Goal: Information Seeking & Learning: Find contact information

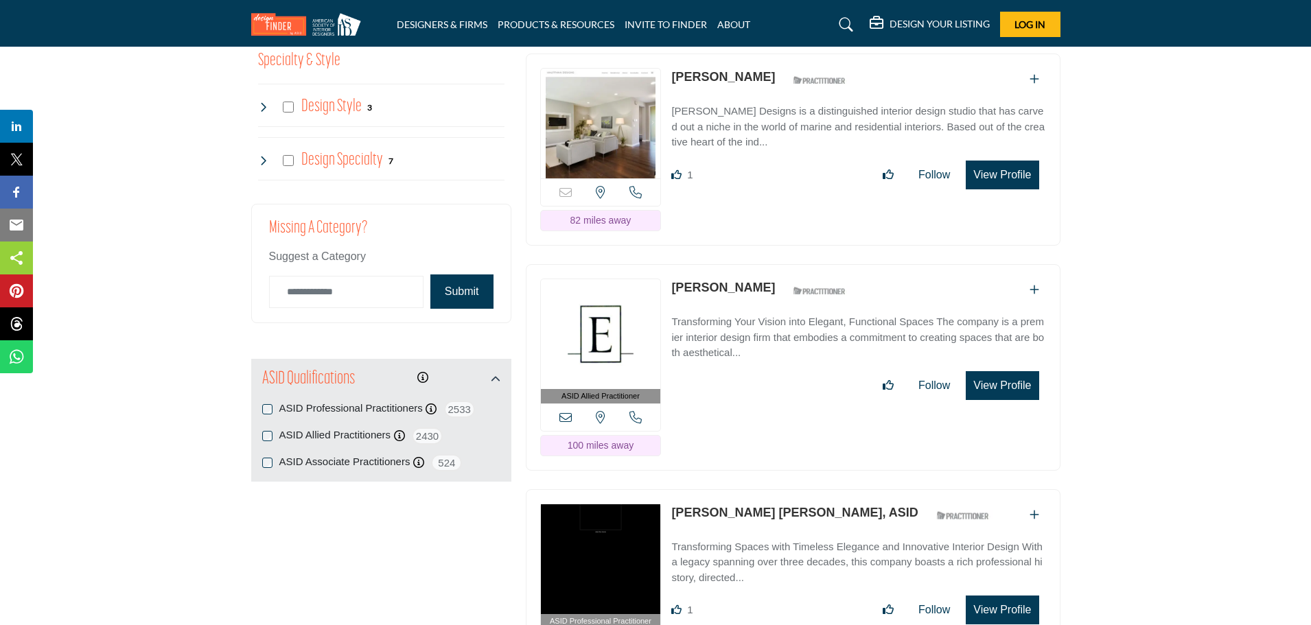
scroll to position [1583, 0]
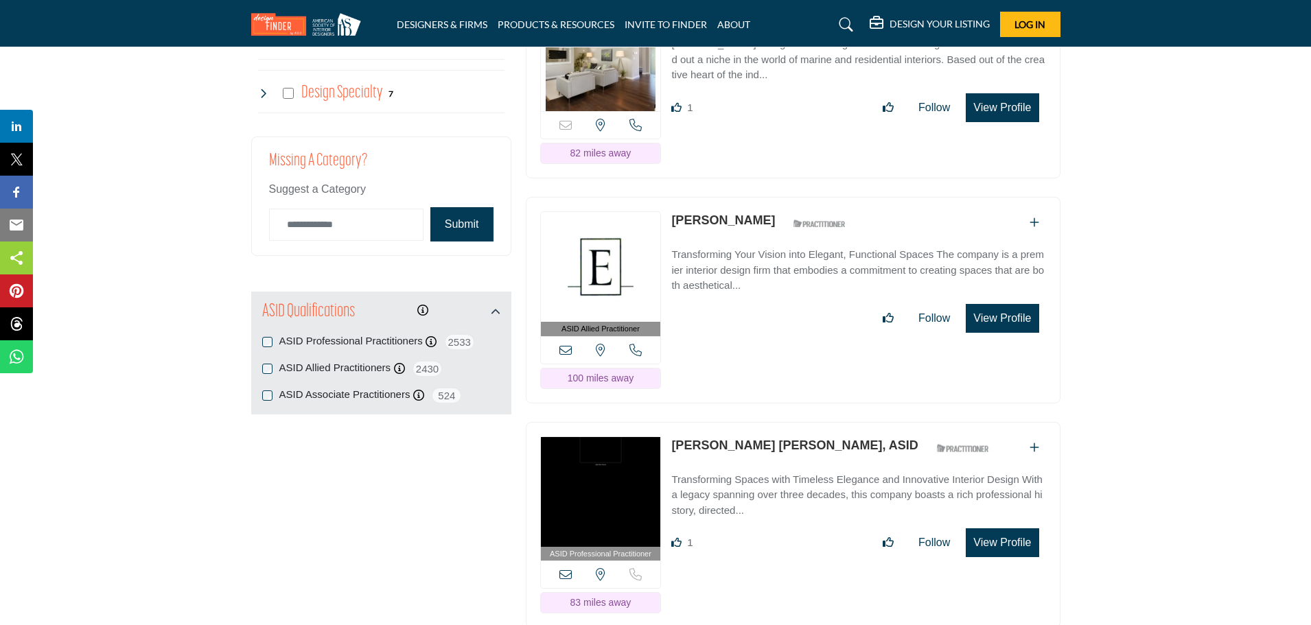
click at [1000, 316] on button "View Profile" at bounding box center [1002, 318] width 73 height 29
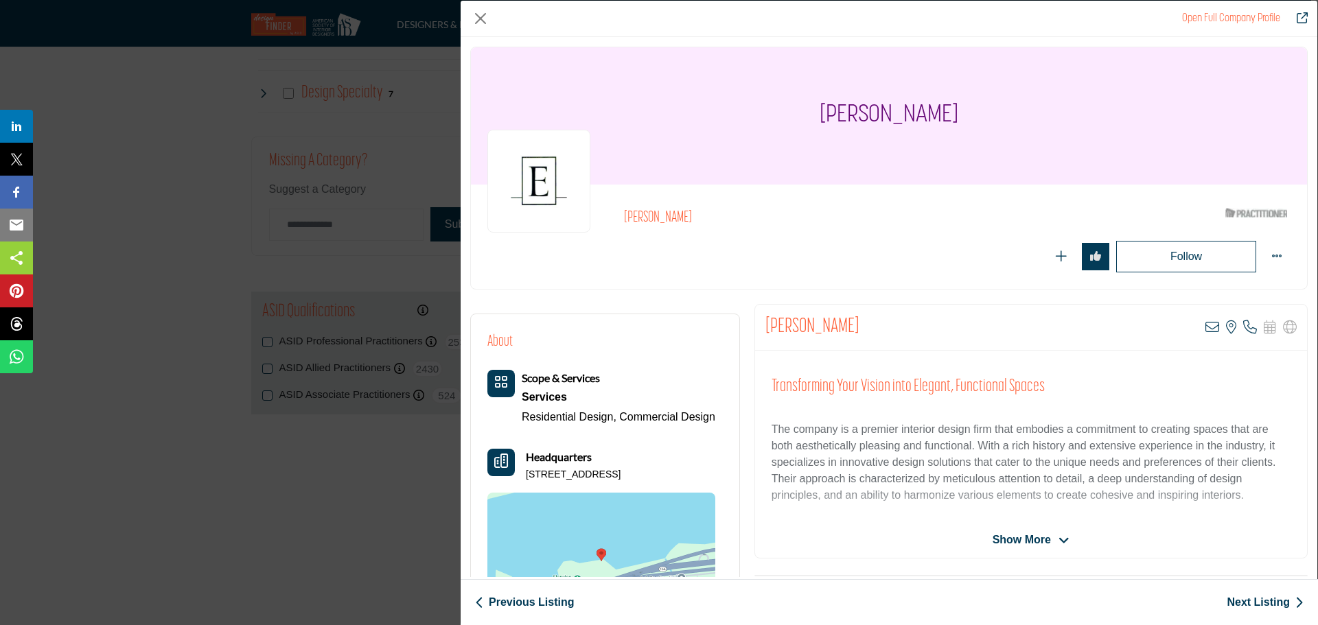
click at [1064, 539] on icon "Company Data Modal" at bounding box center [1063, 541] width 11 height 12
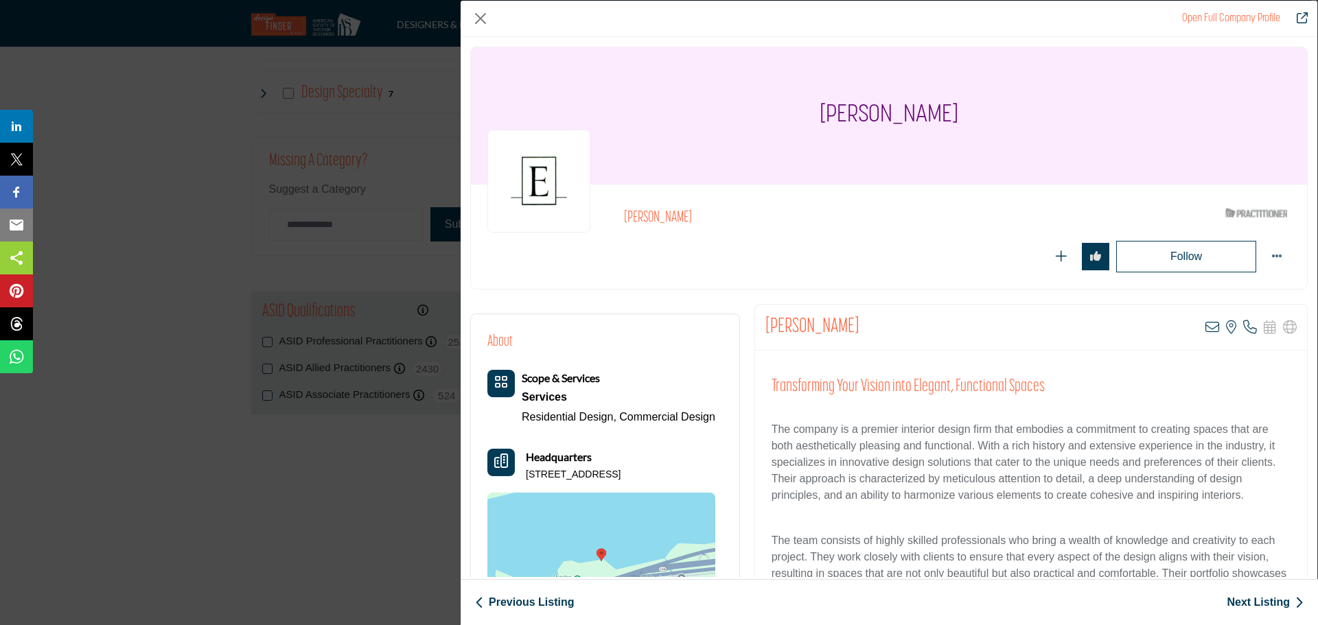
drag, startPoint x: 859, startPoint y: 327, endPoint x: 765, endPoint y: 326, distance: 93.3
click at [765, 326] on div "[PERSON_NAME] View email address of this listing View the location of this list…" at bounding box center [1031, 328] width 552 height 46
drag, startPoint x: 817, startPoint y: 334, endPoint x: 803, endPoint y: 343, distance: 16.4
copy h2 "[PERSON_NAME]"
click at [479, 19] on button "Close" at bounding box center [480, 18] width 21 height 21
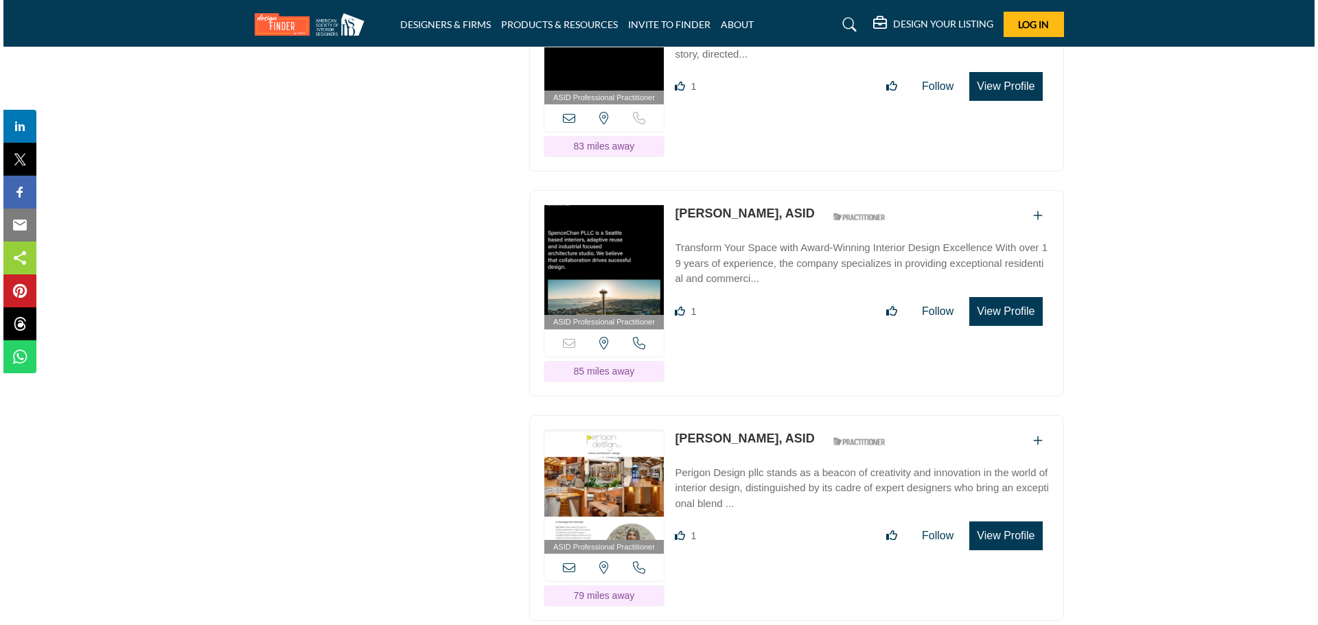
scroll to position [2101, 0]
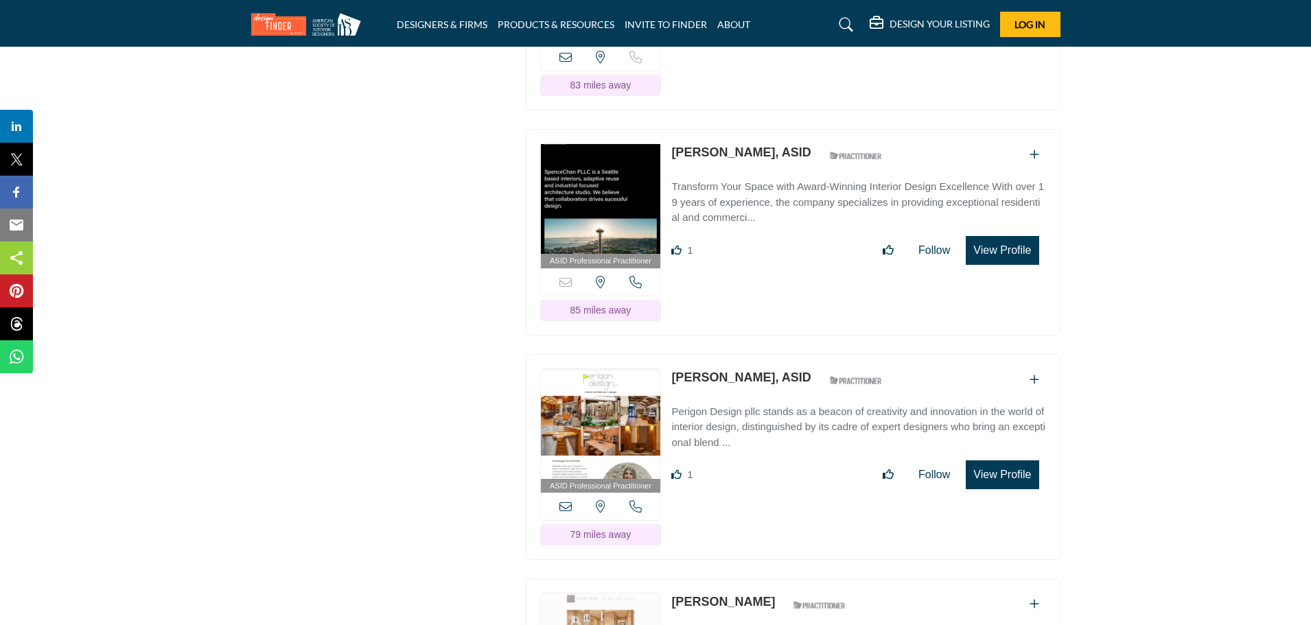
drag, startPoint x: 673, startPoint y: 146, endPoint x: 732, endPoint y: 148, distance: 59.1
click at [732, 148] on div "ASID Professional Practitioner ASID Professional Practitioners have successfull…" at bounding box center [793, 232] width 535 height 207
click at [1003, 244] on button "View Profile" at bounding box center [1002, 250] width 73 height 29
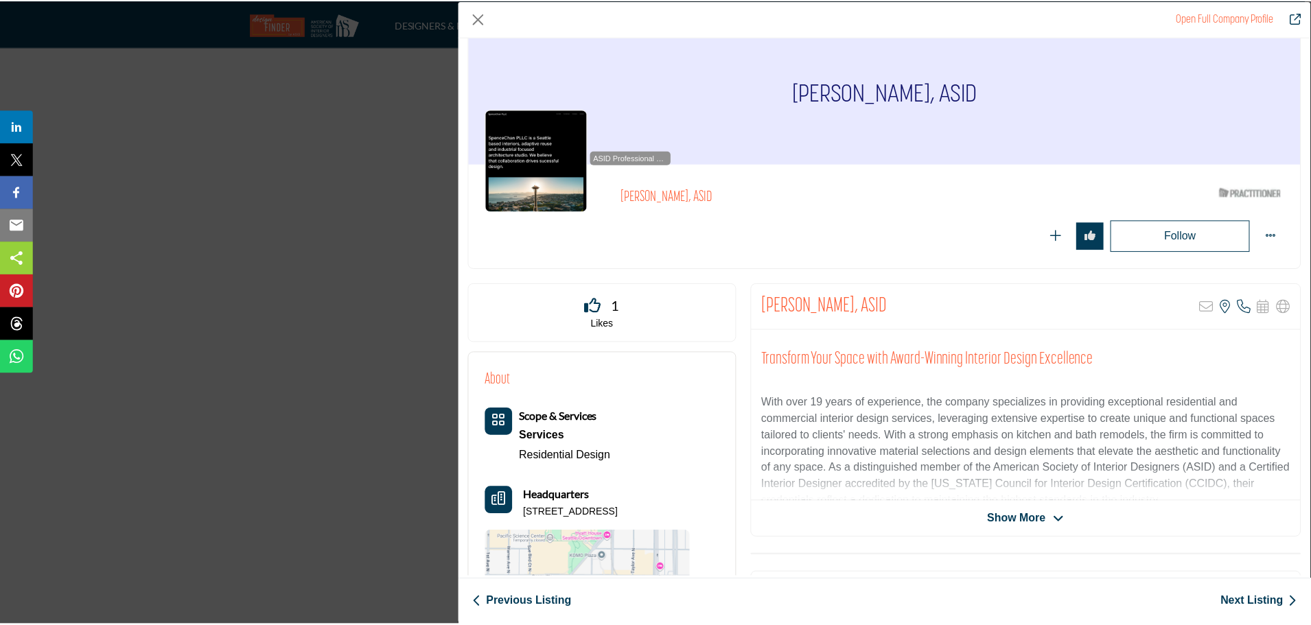
scroll to position [0, 0]
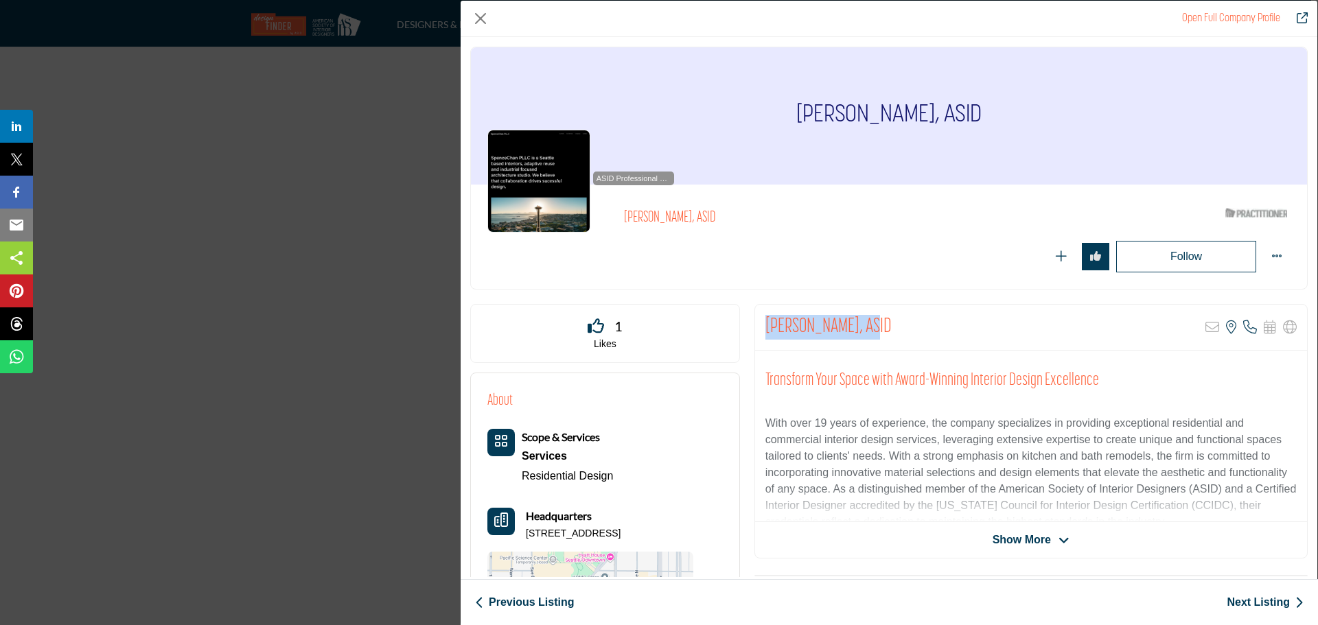
drag, startPoint x: 879, startPoint y: 323, endPoint x: 765, endPoint y: 326, distance: 114.0
click at [765, 326] on h2 "[PERSON_NAME], ASID" at bounding box center [828, 327] width 126 height 25
copy h2 "[PERSON_NAME]"
click at [479, 17] on button "Close" at bounding box center [480, 18] width 21 height 21
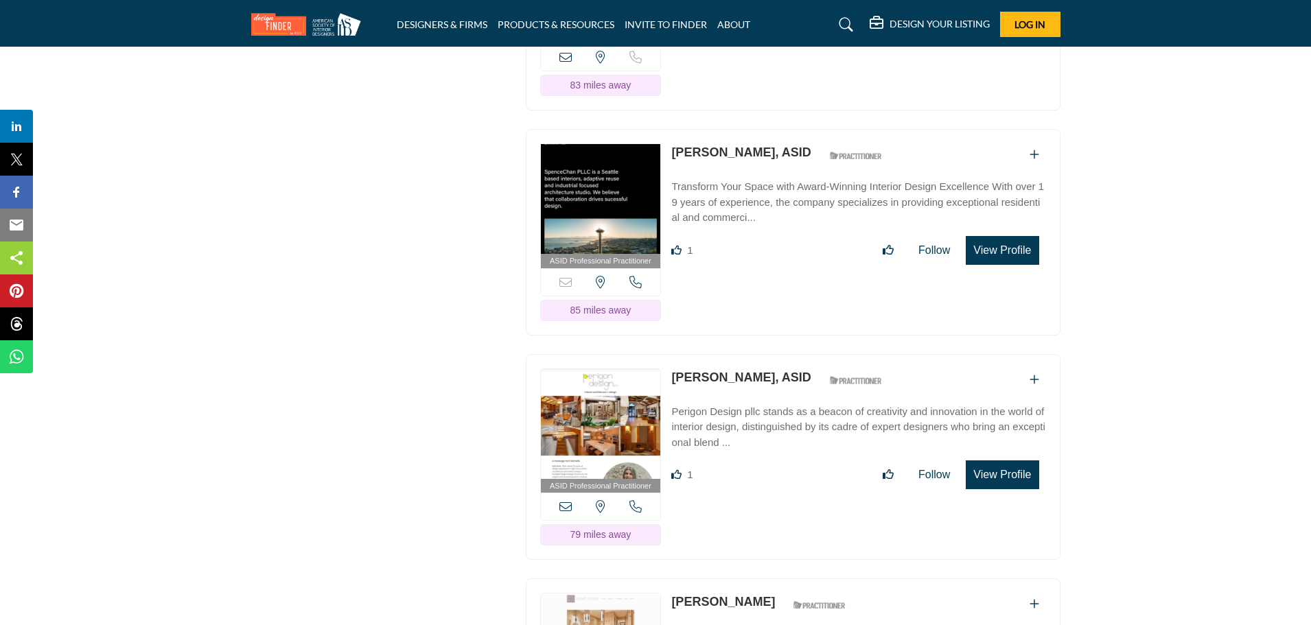
drag, startPoint x: 668, startPoint y: 371, endPoint x: 758, endPoint y: 373, distance: 90.6
click at [758, 373] on div "ASID Professional Practitioner ASID Professional Practitioners have successfull…" at bounding box center [793, 457] width 535 height 207
copy link "[PERSON_NAME]"
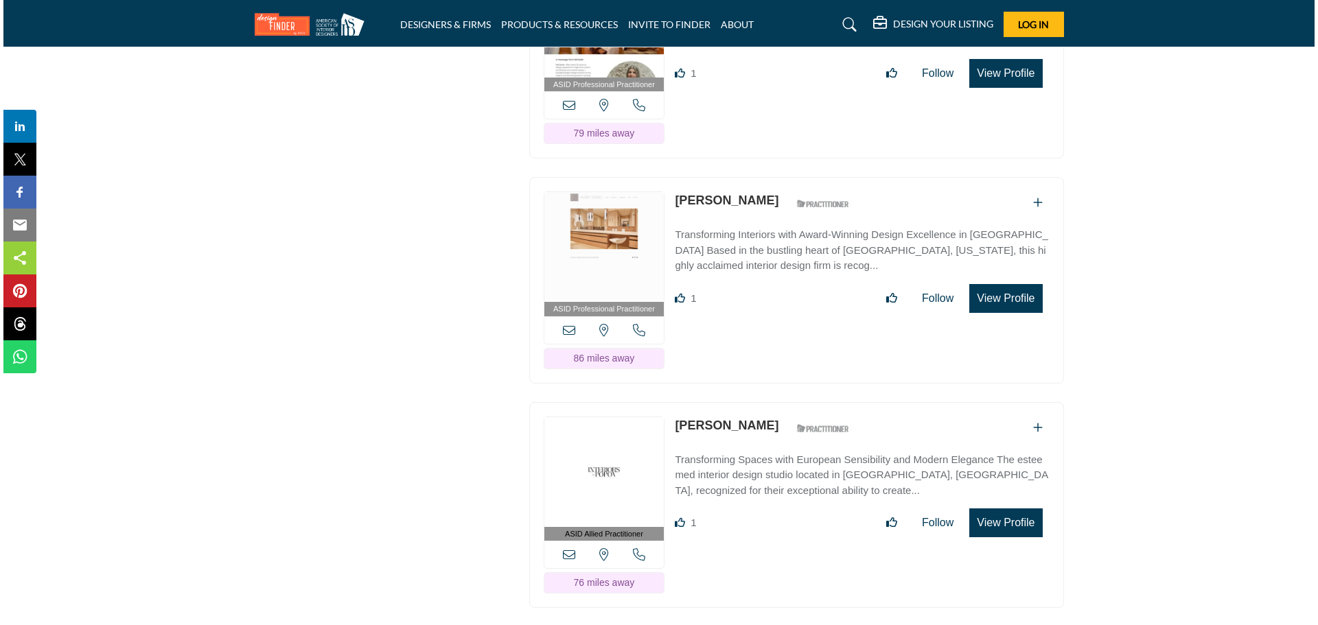
scroll to position [2509, 0]
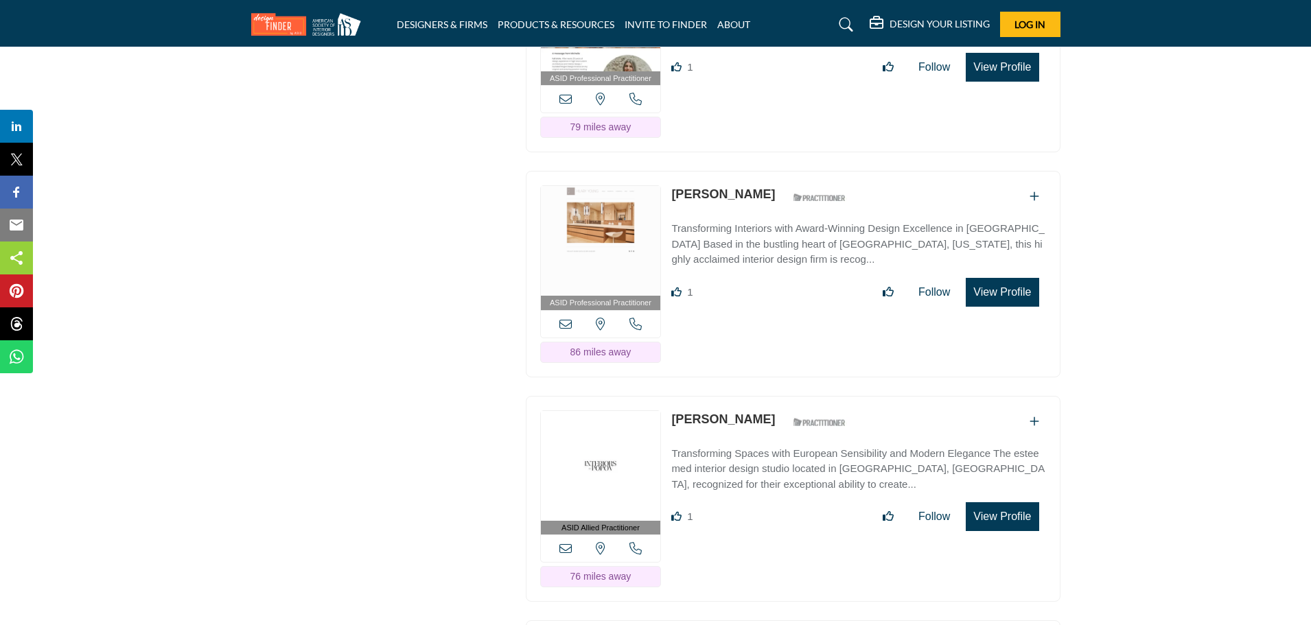
drag, startPoint x: 665, startPoint y: 184, endPoint x: 658, endPoint y: 192, distance: 11.2
click at [658, 192] on div "ASID Professional Practitioner ASID Professional Practitioners have successfull…" at bounding box center [793, 274] width 535 height 207
drag, startPoint x: 748, startPoint y: 187, endPoint x: 674, endPoint y: 185, distance: 74.2
click at [674, 185] on div "[PERSON_NAME] ASID Qualified Practitioner who validates work and experience to …" at bounding box center [762, 197] width 182 height 24
copy link "[PERSON_NAME]"
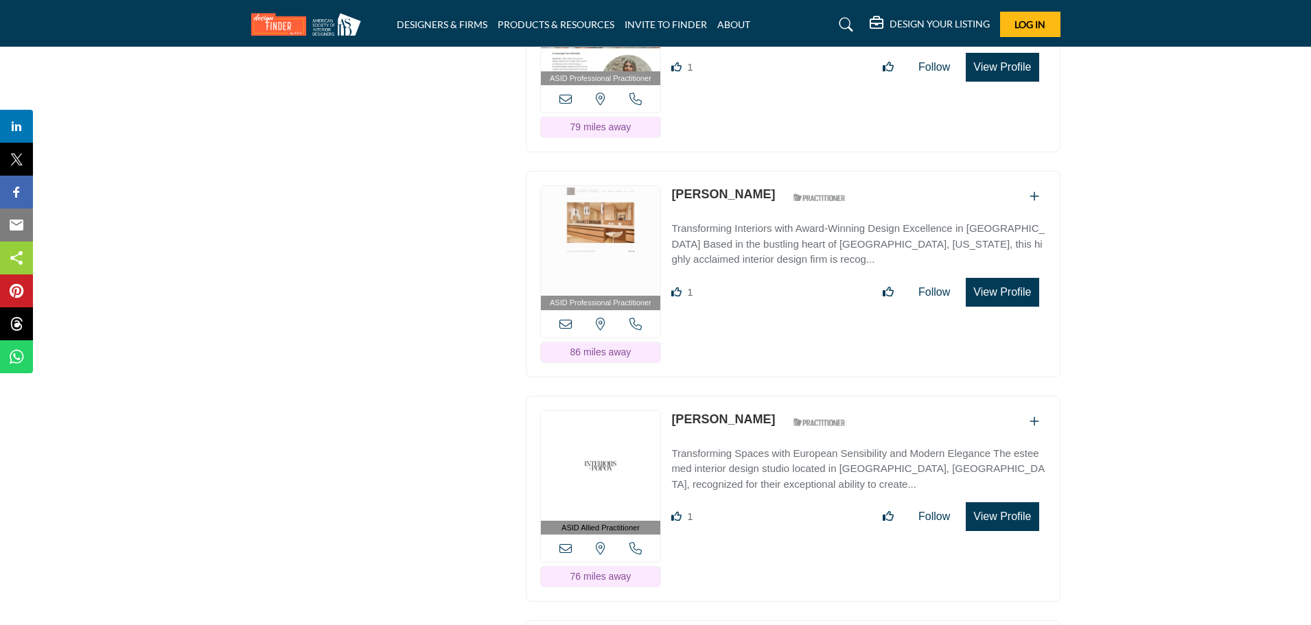
drag, startPoint x: 662, startPoint y: 406, endPoint x: 745, endPoint y: 410, distance: 83.2
click at [745, 410] on div "ASID Allied Practitioner ASID Allied Practitioners have successfully completed …" at bounding box center [793, 499] width 535 height 207
copy div "View the location of this listing Call Number 76 miles away [PERSON_NAME]"
click at [999, 504] on button "View Profile" at bounding box center [1002, 516] width 73 height 29
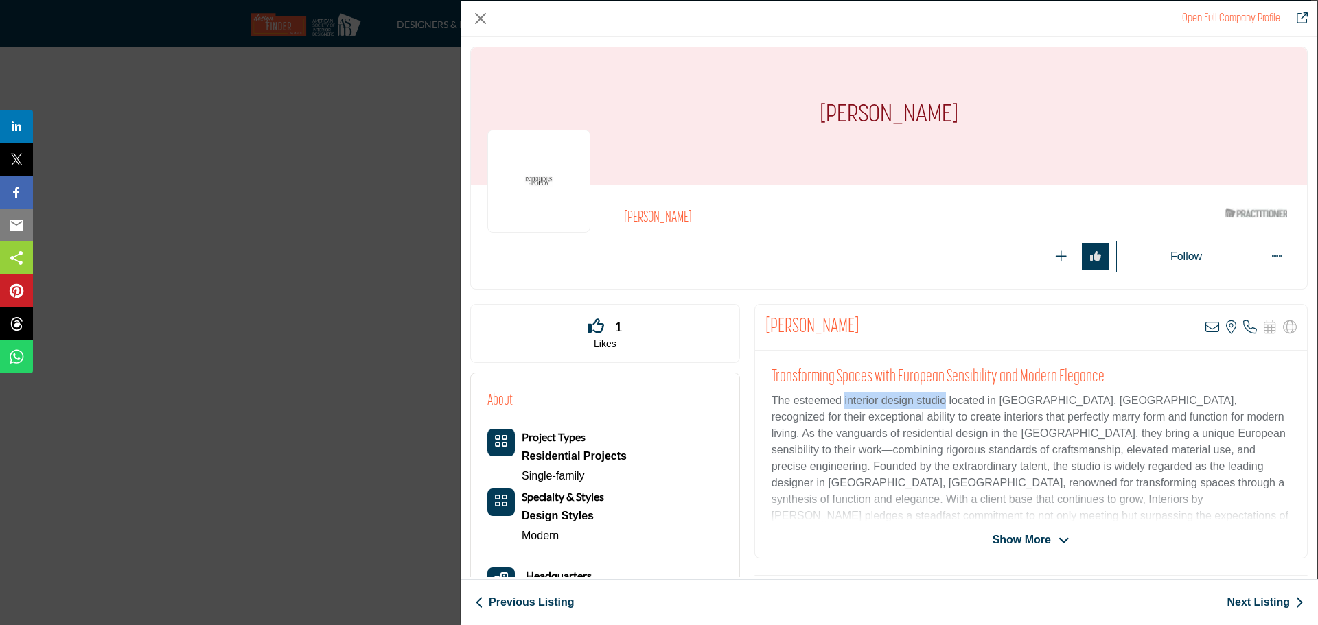
drag, startPoint x: 942, startPoint y: 400, endPoint x: 843, endPoint y: 401, distance: 99.5
click at [843, 401] on p "The esteemed interior design studio located in [GEOGRAPHIC_DATA], [GEOGRAPHIC_D…" at bounding box center [1030, 467] width 519 height 148
copy p "interior design studio"
